Goal: Navigation & Orientation: Find specific page/section

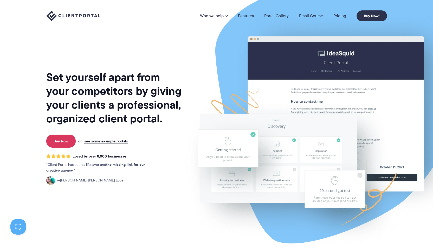
click at [82, 17] on img at bounding box center [73, 16] width 54 height 11
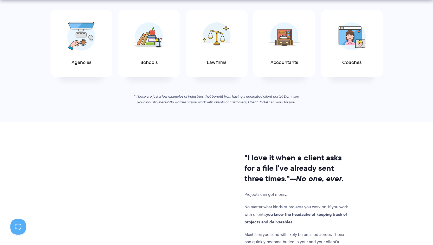
scroll to position [312, 0]
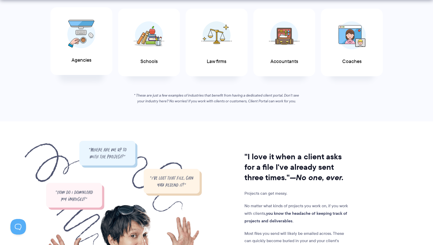
click at [88, 59] on span "Agencies" at bounding box center [82, 59] width 20 height 5
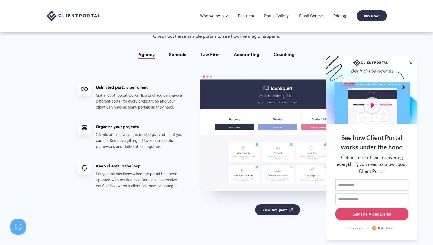
scroll to position [915, 0]
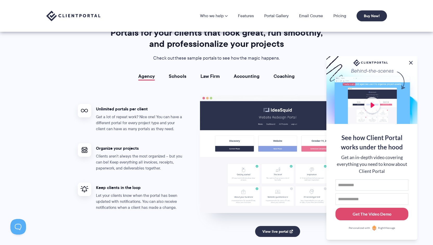
click at [411, 61] on button at bounding box center [411, 63] width 6 height 6
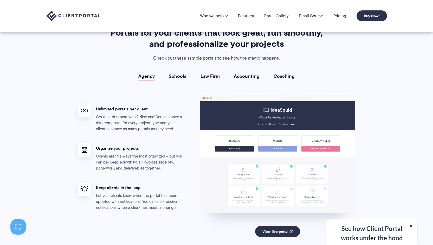
click at [184, 75] on link "Schools" at bounding box center [178, 76] width 18 height 5
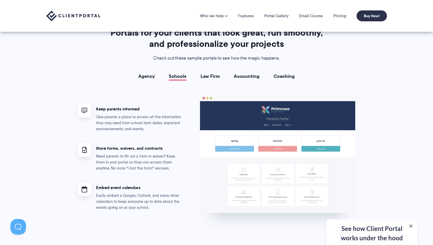
click at [212, 75] on link "Law Firm" at bounding box center [210, 76] width 19 height 5
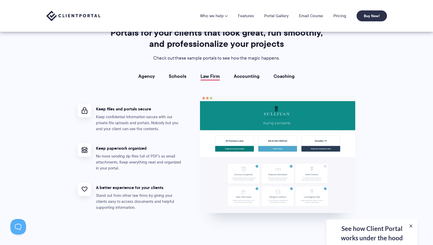
click at [246, 78] on link "Accounting" at bounding box center [247, 76] width 26 height 5
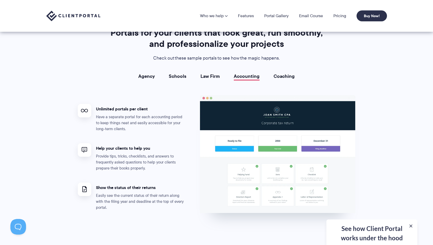
click at [285, 78] on link "Coaching" at bounding box center [284, 76] width 21 height 5
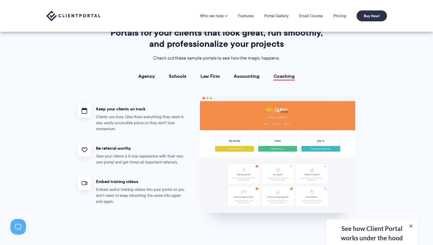
click at [244, 77] on link "Accounting" at bounding box center [247, 76] width 26 height 5
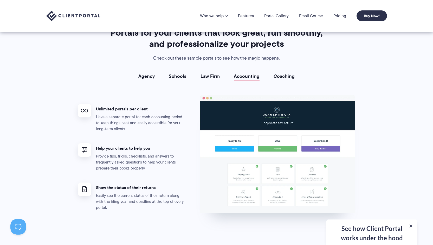
click at [216, 76] on link "Law Firm" at bounding box center [210, 76] width 19 height 5
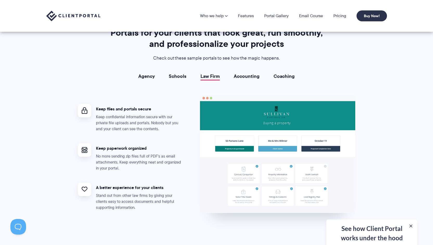
click at [177, 77] on link "Schools" at bounding box center [178, 76] width 18 height 5
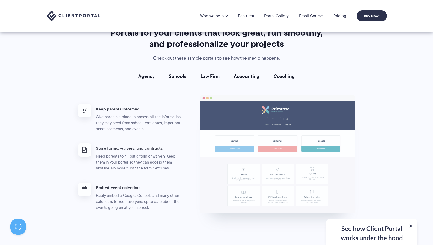
click at [148, 74] on link "Agency" at bounding box center [146, 76] width 16 height 5
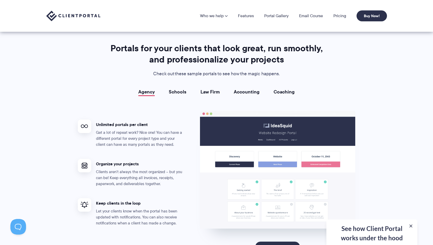
scroll to position [898, 0]
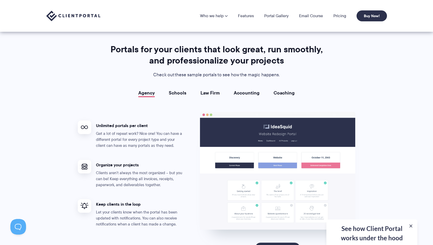
click at [181, 94] on link "Schools" at bounding box center [178, 92] width 18 height 5
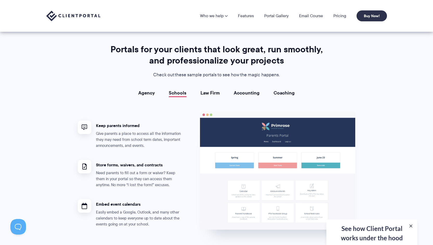
click at [206, 94] on link "Law Firm" at bounding box center [210, 92] width 19 height 5
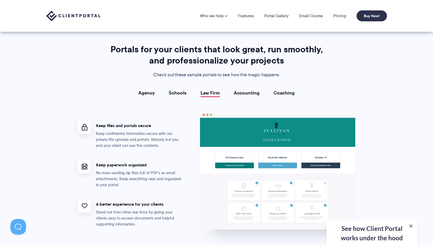
click at [246, 94] on link "Accounting" at bounding box center [247, 92] width 26 height 5
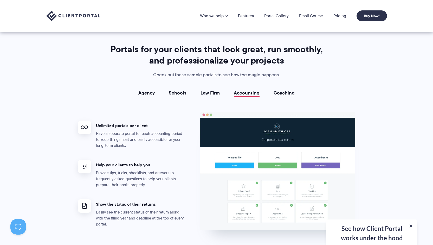
click at [278, 93] on link "Coaching" at bounding box center [284, 92] width 21 height 5
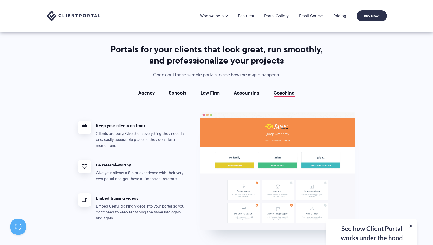
click at [147, 93] on link "Agency" at bounding box center [146, 92] width 16 height 5
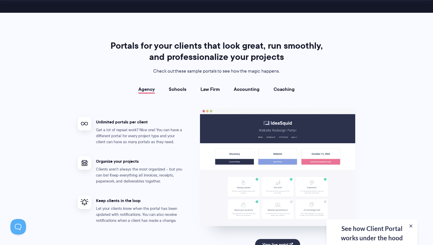
scroll to position [903, 0]
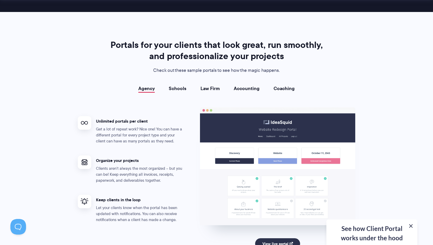
click at [411, 225] on button at bounding box center [411, 226] width 6 height 6
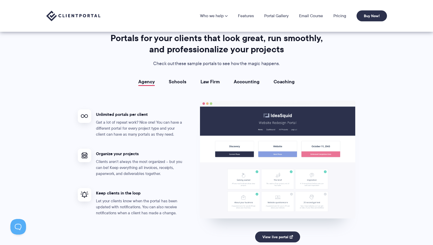
scroll to position [910, 0]
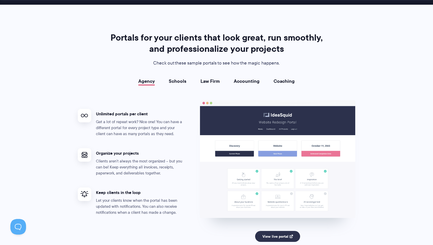
click at [184, 82] on link "Schools" at bounding box center [178, 81] width 18 height 5
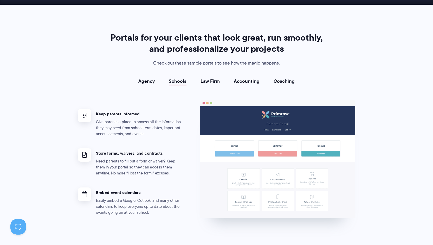
click at [220, 84] on link "Law Firm" at bounding box center [210, 81] width 19 height 5
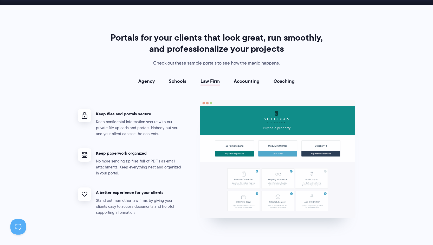
click at [241, 85] on div "Agency Schools Law Firm Accounting Coaching Agency Unlimited portals per client…" at bounding box center [217, 152] width 278 height 146
click at [244, 82] on link "Accounting" at bounding box center [247, 81] width 26 height 5
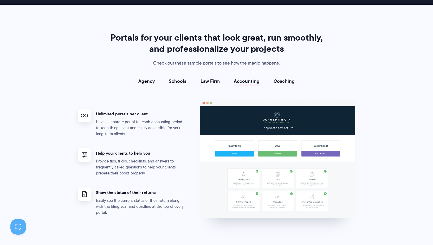
click at [279, 83] on link "Coaching" at bounding box center [284, 81] width 21 height 5
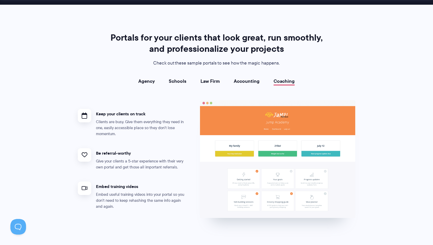
click at [248, 82] on link "Accounting" at bounding box center [247, 81] width 26 height 5
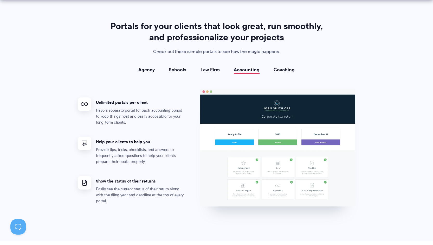
scroll to position [922, 0]
click at [213, 68] on link "Law Firm" at bounding box center [210, 69] width 19 height 5
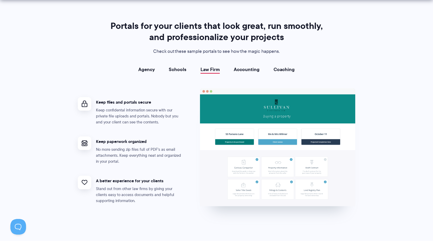
click at [146, 69] on link "Agency" at bounding box center [146, 69] width 16 height 5
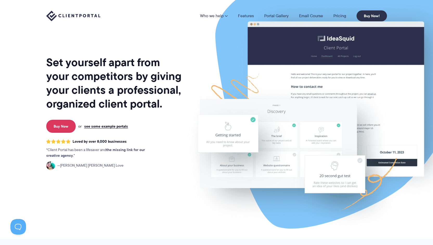
scroll to position [0, 0]
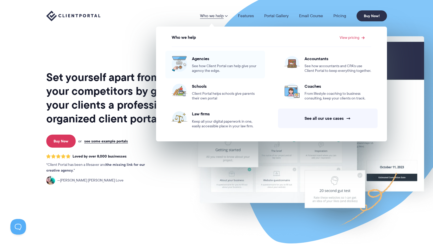
click at [206, 65] on span "See how Client Portal can help give your agency the edge." at bounding box center [225, 68] width 67 height 9
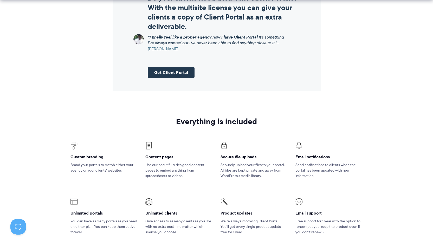
scroll to position [673, 0]
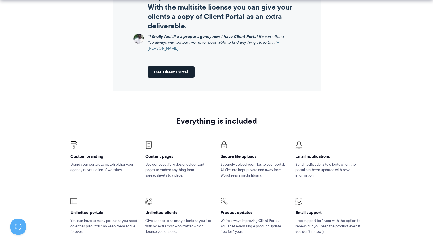
click at [172, 76] on link "Get Client Portal" at bounding box center [171, 71] width 47 height 11
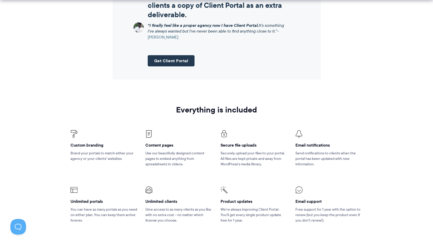
scroll to position [687, 0]
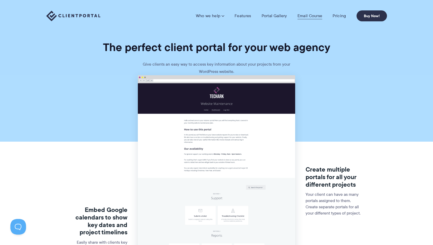
click at [306, 18] on link "Email Course" at bounding box center [310, 15] width 25 height 5
click at [271, 16] on link "Portal Gallery" at bounding box center [274, 15] width 25 height 5
click at [242, 16] on link "Features" at bounding box center [243, 15] width 16 height 5
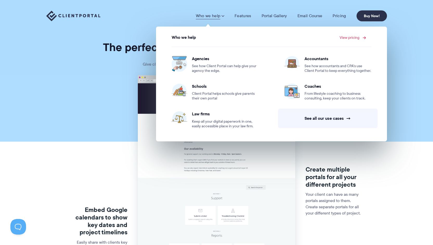
click at [356, 39] on link "View pricing" at bounding box center [352, 38] width 25 height 4
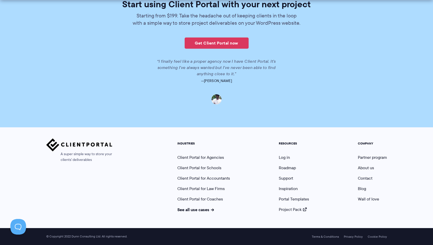
scroll to position [1201, 0]
click at [285, 157] on link "Log in" at bounding box center [284, 157] width 11 height 6
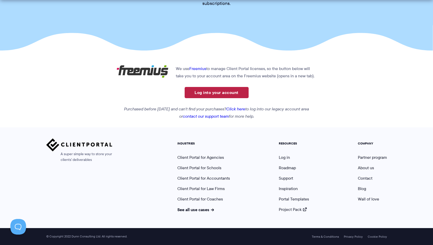
click at [216, 93] on link "Log into your account" at bounding box center [217, 92] width 64 height 11
click at [380, 59] on main "Log into your account Download the latest version of Client Portal and manage y…" at bounding box center [216, 22] width 433 height 195
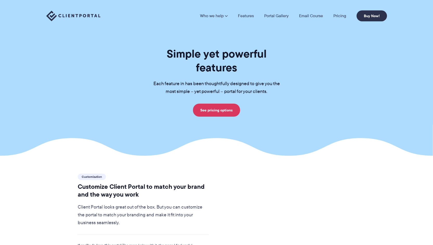
click at [267, 79] on div "Simple yet powerful features Each feature in has been thoughtfully designed to …" at bounding box center [216, 82] width 143 height 70
